Goal: Task Accomplishment & Management: Complete application form

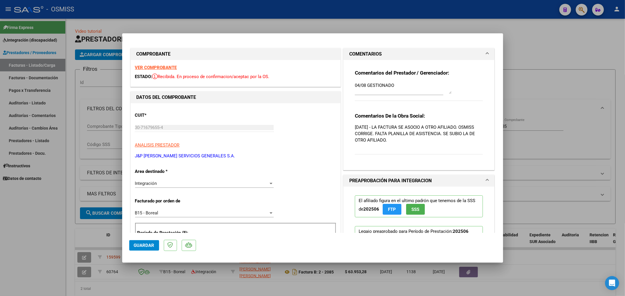
scroll to position [24, 0]
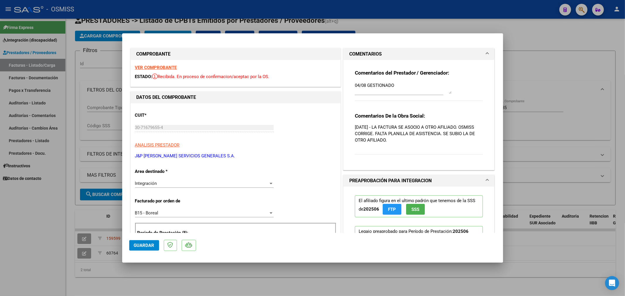
type input "$ 0,00"
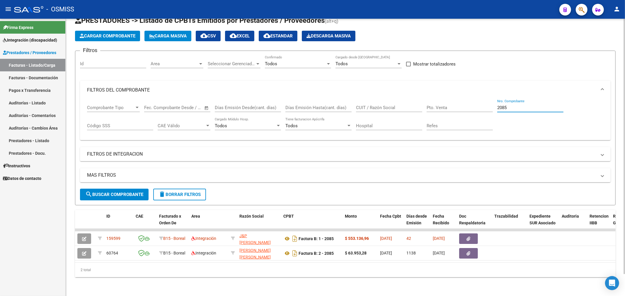
drag, startPoint x: 520, startPoint y: 105, endPoint x: 451, endPoint y: 103, distance: 69.8
click at [450, 105] on div "Comprobante Tipo Comprobante Tipo Start date – End date Fec. Comprobante Desde …" at bounding box center [345, 118] width 517 height 36
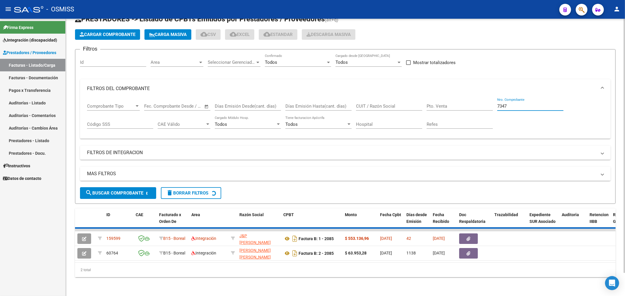
scroll to position [0, 0]
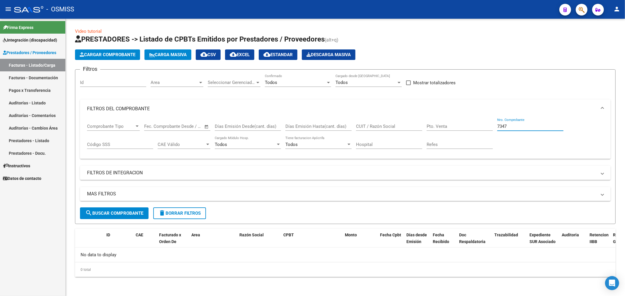
click at [115, 53] on span "Cargar Comprobante" at bounding box center [108, 54] width 56 height 5
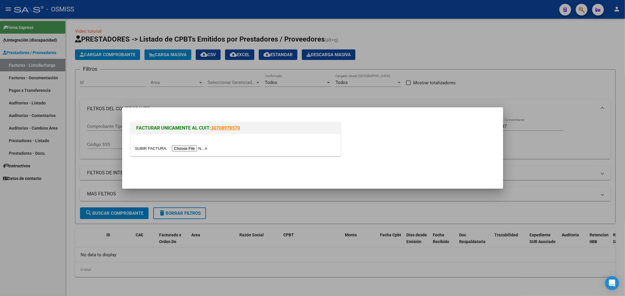
click at [186, 146] on input "file" at bounding box center [172, 149] width 74 height 6
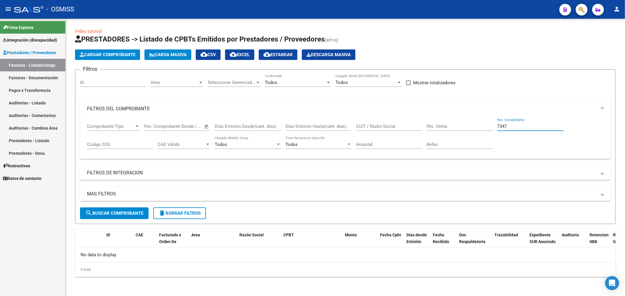
drag, startPoint x: 514, startPoint y: 125, endPoint x: 429, endPoint y: 135, distance: 85.9
click at [432, 138] on div "Comprobante Tipo Comprobante Tipo Start date – End date Fec. Comprobante Desde …" at bounding box center [345, 136] width 517 height 36
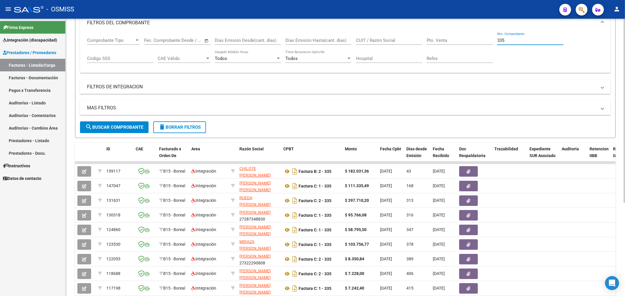
scroll to position [98, 0]
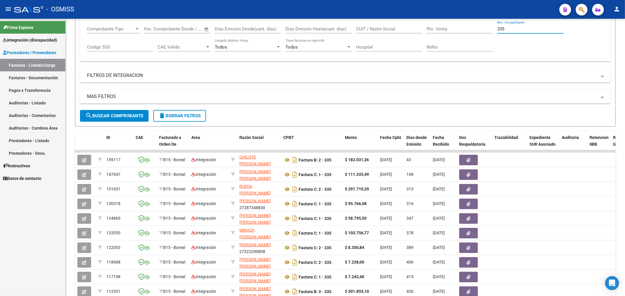
type input "335"
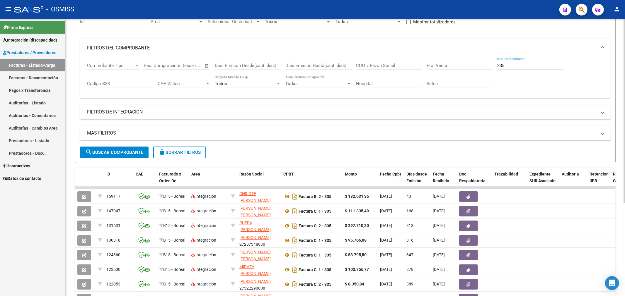
scroll to position [0, 0]
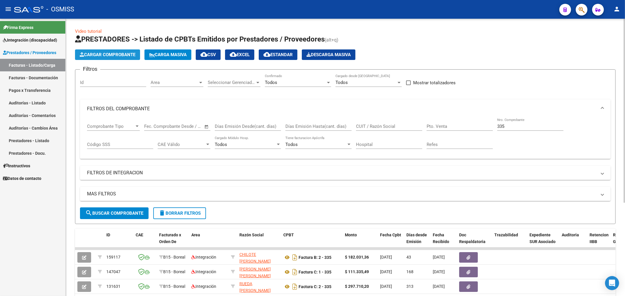
click at [115, 54] on span "Cargar Comprobante" at bounding box center [108, 54] width 56 height 5
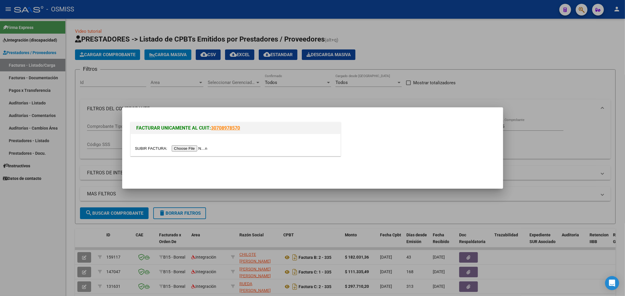
click at [195, 149] on input "file" at bounding box center [172, 149] width 74 height 6
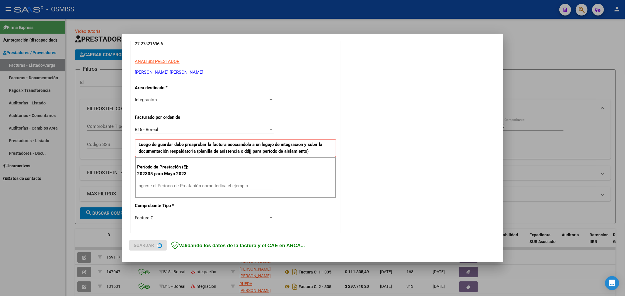
scroll to position [98, 0]
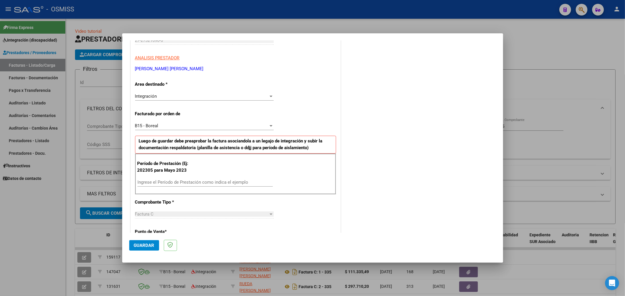
click at [213, 183] on input "Ingrese el Período de Prestación como indica el ejemplo" at bounding box center [204, 182] width 135 height 5
type input "202505"
click at [146, 245] on span "Guardar" at bounding box center [144, 245] width 21 height 5
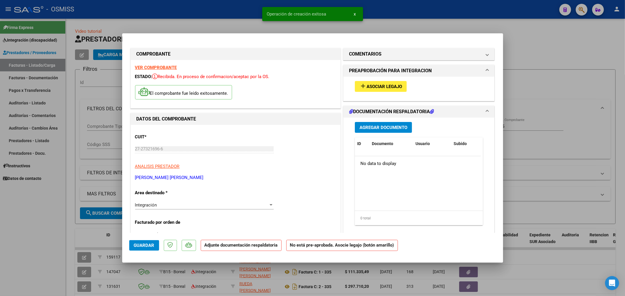
click at [388, 84] on span "add Asociar Legajo" at bounding box center [380, 86] width 42 height 5
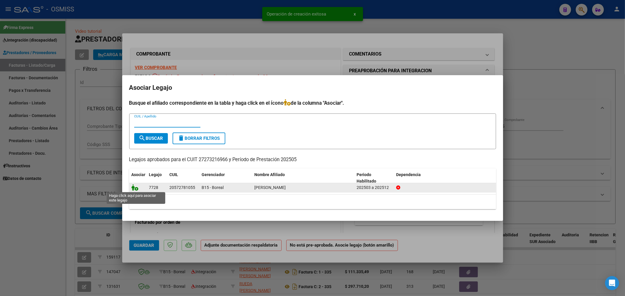
click at [134, 188] on icon at bounding box center [135, 188] width 7 height 6
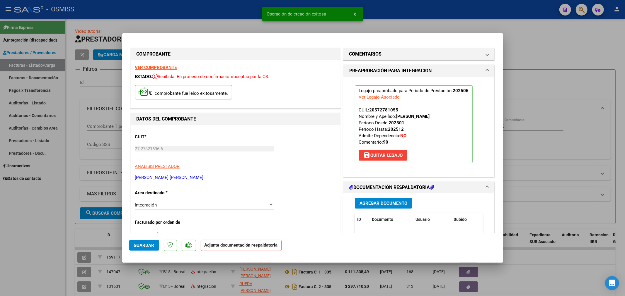
click at [385, 202] on span "Agregar Documento" at bounding box center [383, 203] width 48 height 5
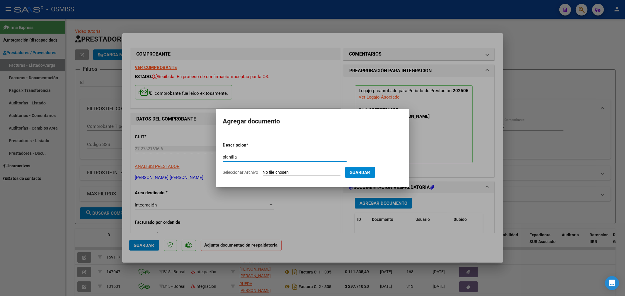
type input "planilla"
click at [288, 174] on input "Seleccionar Archivo" at bounding box center [302, 173] width 78 height 6
type input "C:\fakepath\[PERSON_NAME].pdf"
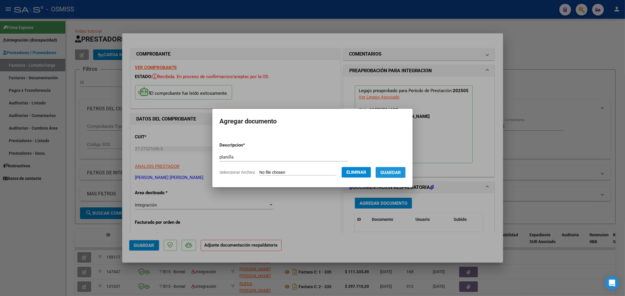
click at [399, 175] on button "Guardar" at bounding box center [391, 172] width 30 height 11
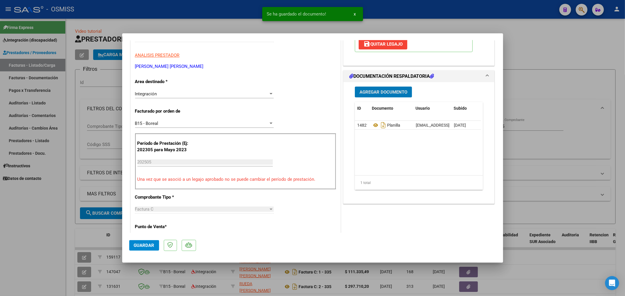
scroll to position [130, 0]
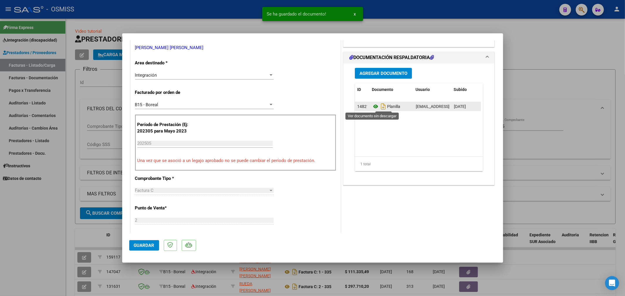
click at [372, 107] on icon at bounding box center [376, 106] width 8 height 7
click at [374, 108] on icon at bounding box center [376, 106] width 8 height 7
